Goal: Information Seeking & Learning: Understand process/instructions

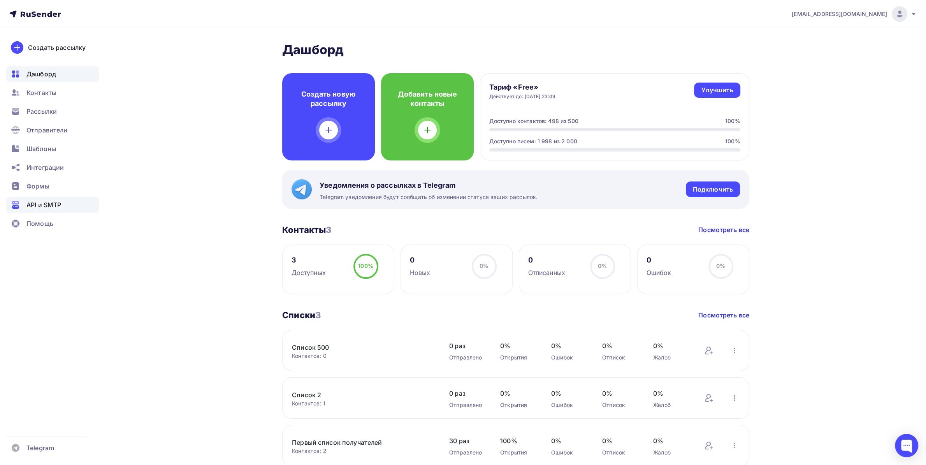
click at [46, 200] on span "API и SMTP" at bounding box center [43, 204] width 35 height 9
click at [45, 172] on div "Интеграции" at bounding box center [52, 168] width 93 height 16
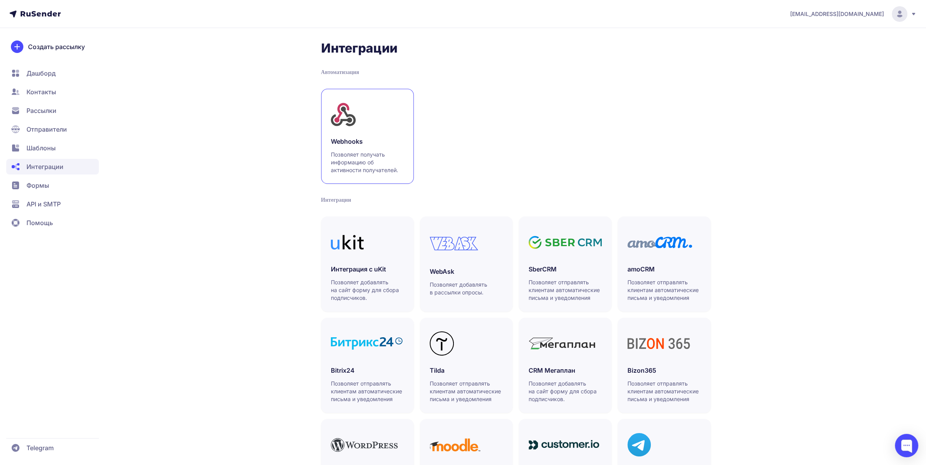
click at [387, 128] on div at bounding box center [367, 114] width 73 height 32
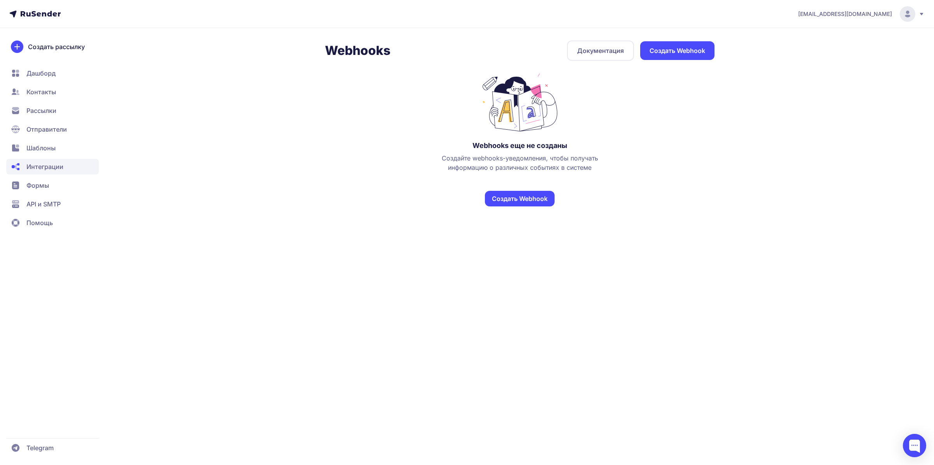
click at [591, 54] on link "Документация" at bounding box center [600, 50] width 67 height 20
